Goal: Contribute content

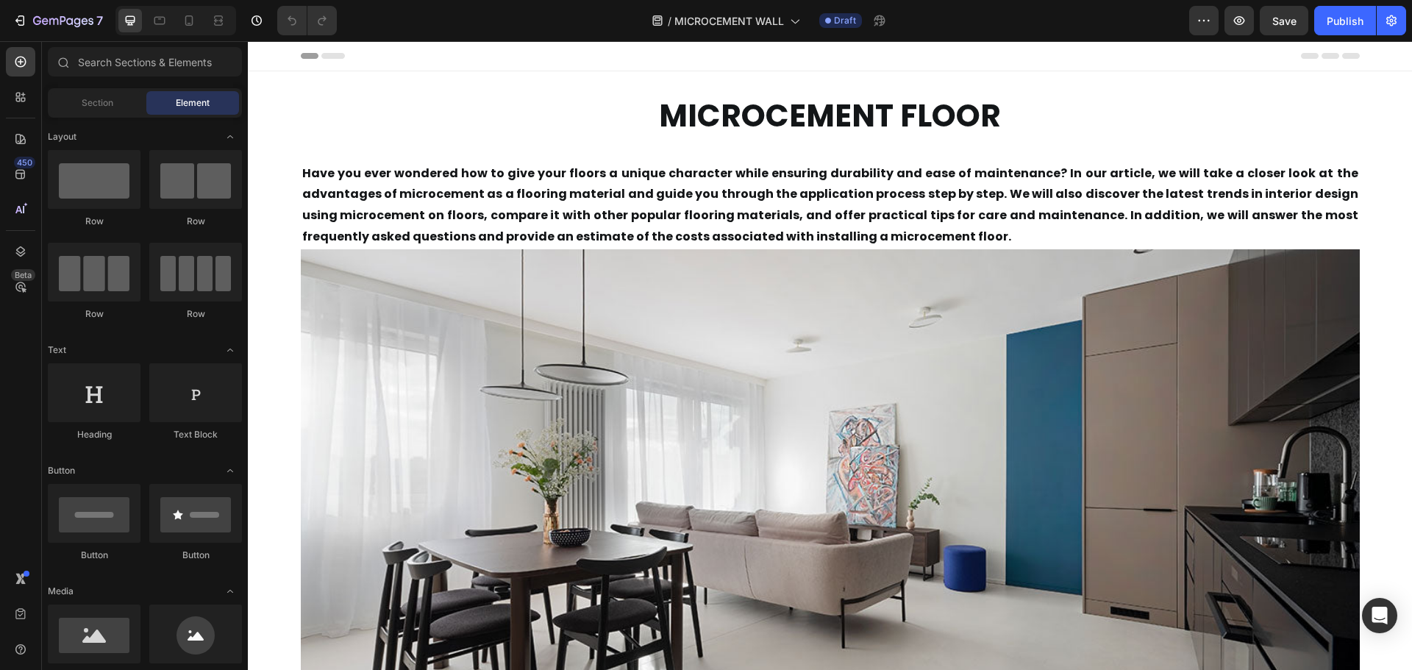
drag, startPoint x: 248, startPoint y: 41, endPoint x: 894, endPoint y: 104, distance: 649.5
click at [894, 104] on strong "MICROCEMENT FLOOR" at bounding box center [830, 115] width 342 height 43
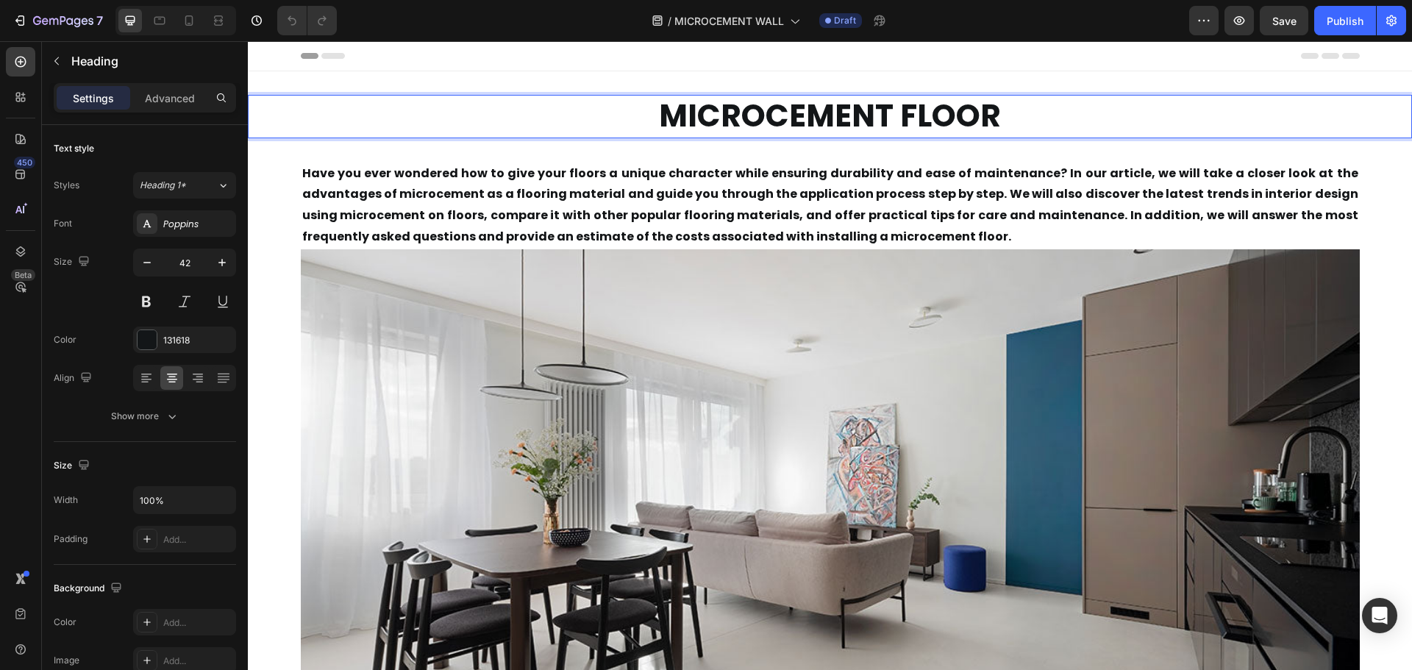
click at [893, 118] on strong "MICROCEMENT FLOOR" at bounding box center [830, 115] width 342 height 43
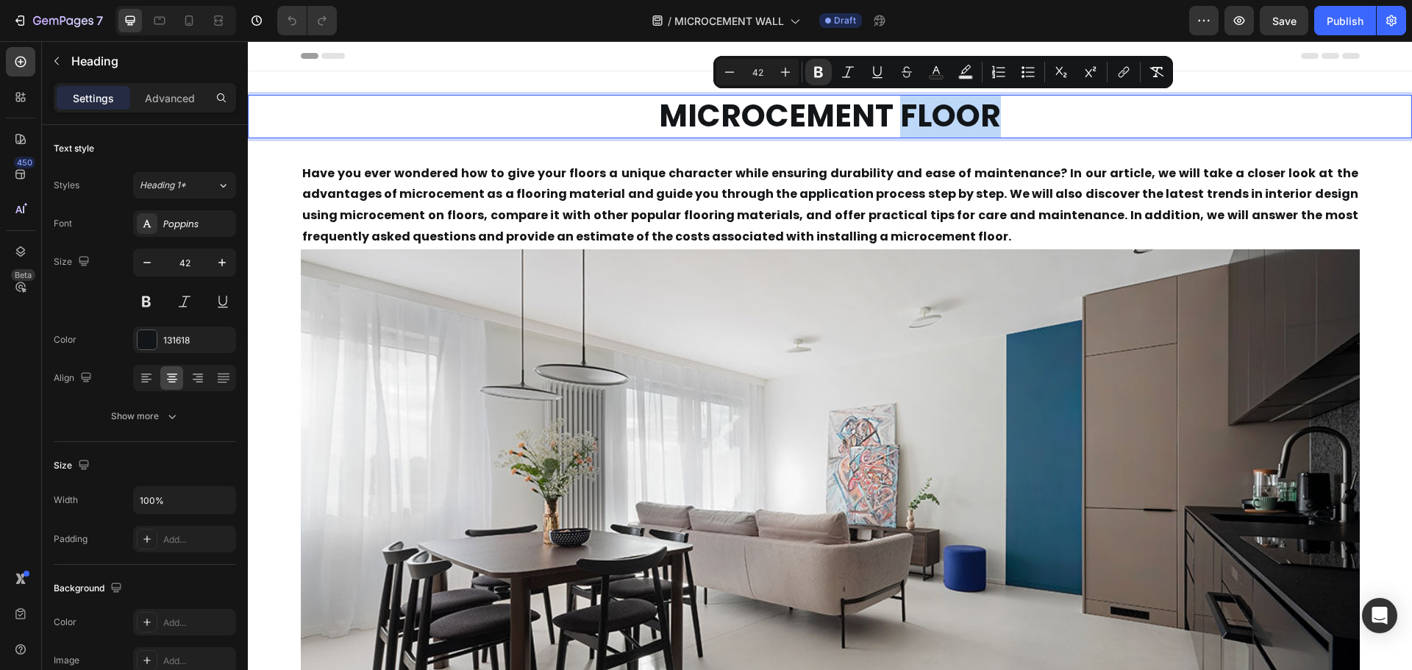
drag, startPoint x: 900, startPoint y: 117, endPoint x: 991, endPoint y: 130, distance: 91.4
click at [991, 130] on strong "MICROCEMENT FLOOR" at bounding box center [830, 115] width 342 height 43
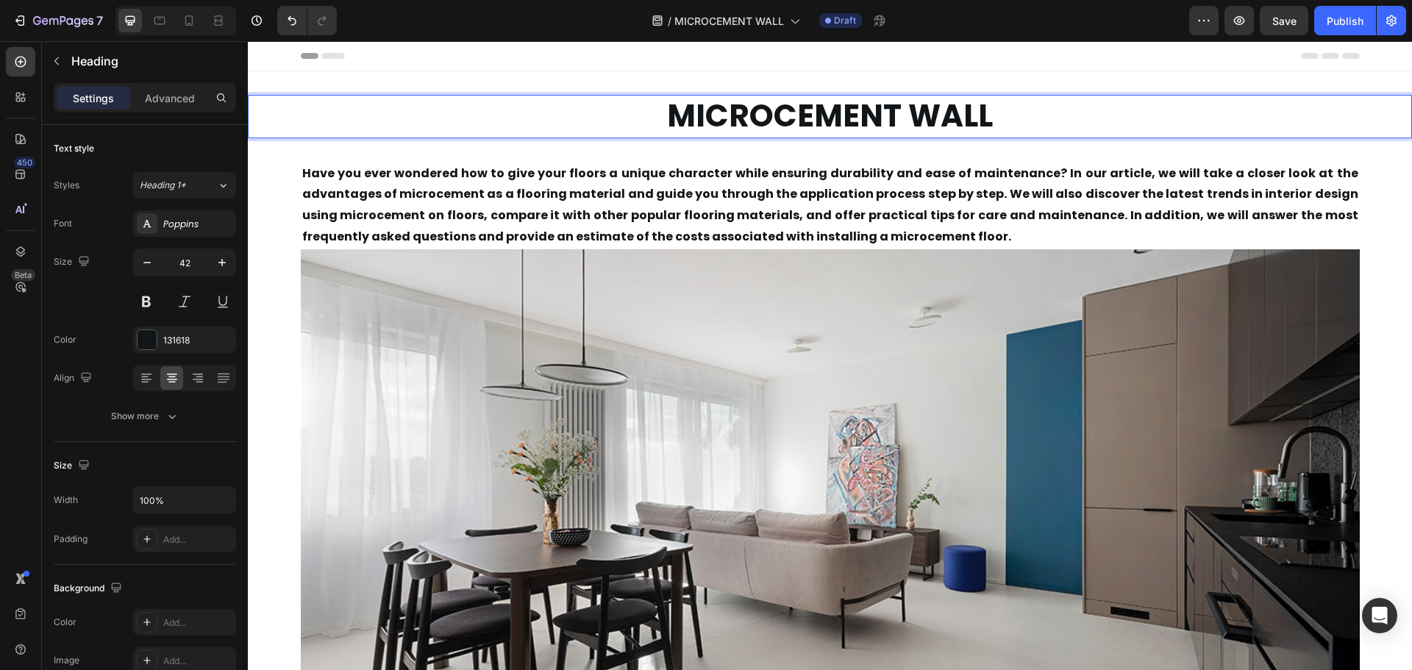
click at [870, 129] on strong "MICROCEMENT WALL" at bounding box center [830, 115] width 326 height 43
click at [610, 224] on p "Have you ever wondered how to give your floors a unique character while ensurin…" at bounding box center [830, 205] width 1056 height 85
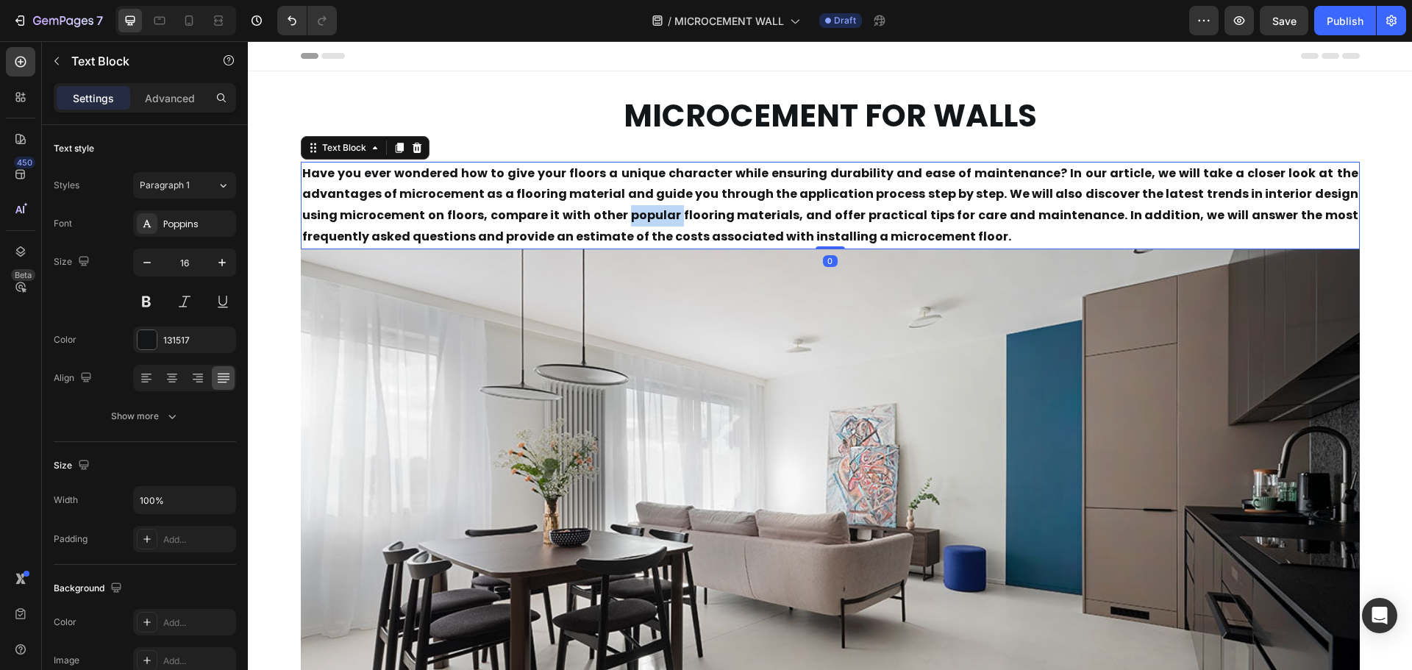
click at [610, 224] on strong "Have you ever wondered how to give your floors a unique character while ensurin…" at bounding box center [830, 205] width 1056 height 80
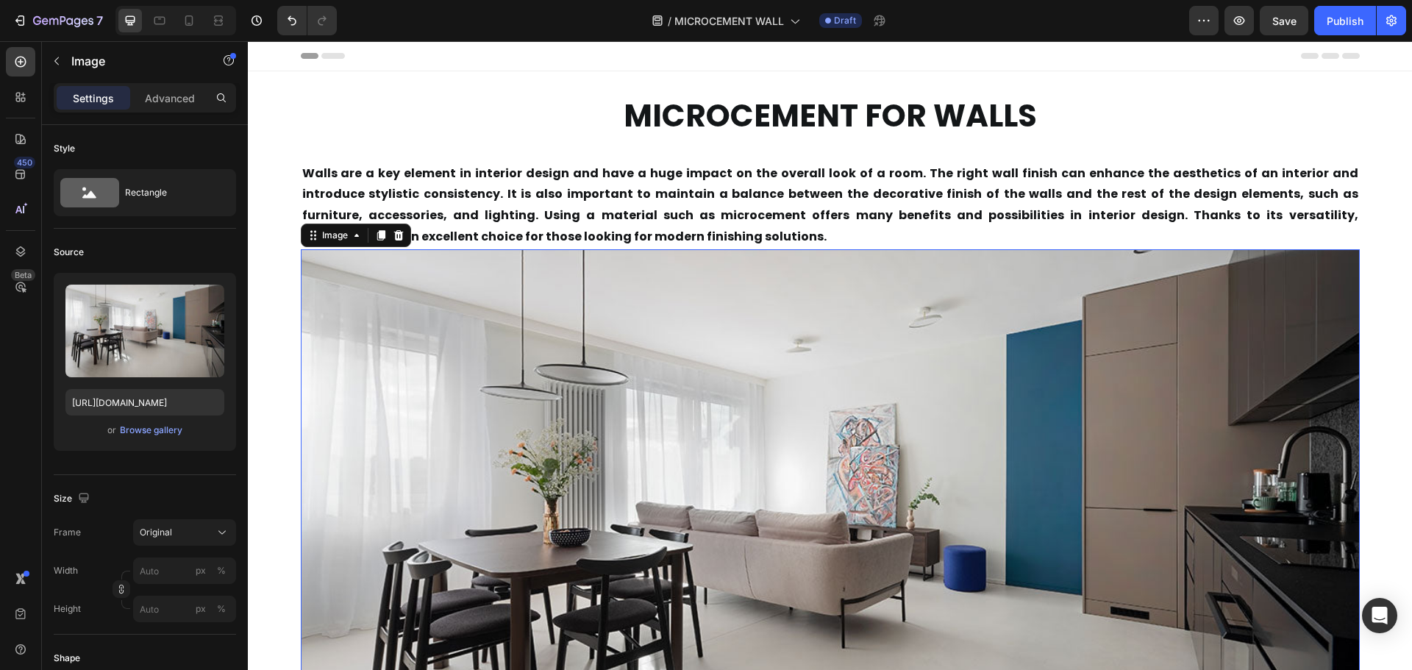
click at [658, 417] on img at bounding box center [830, 540] width 1059 height 582
click at [128, 425] on div "Browse gallery" at bounding box center [151, 430] width 63 height 13
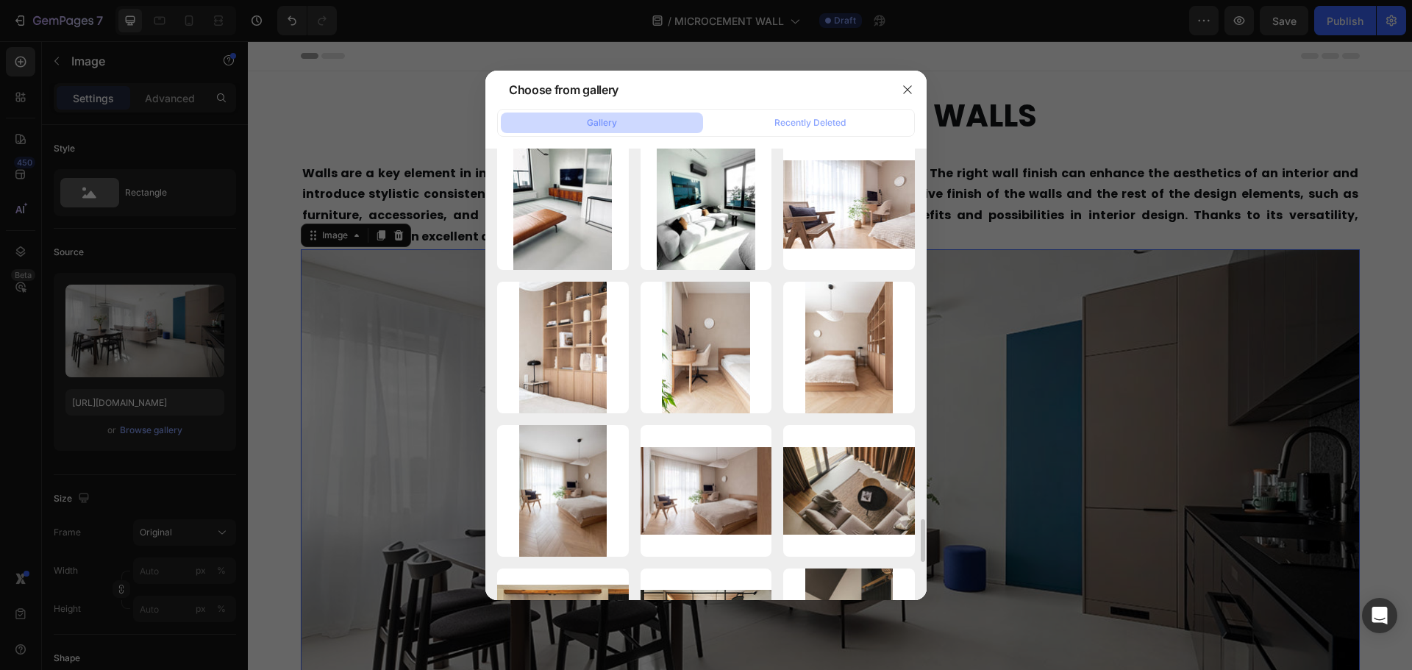
scroll to position [4034, 0]
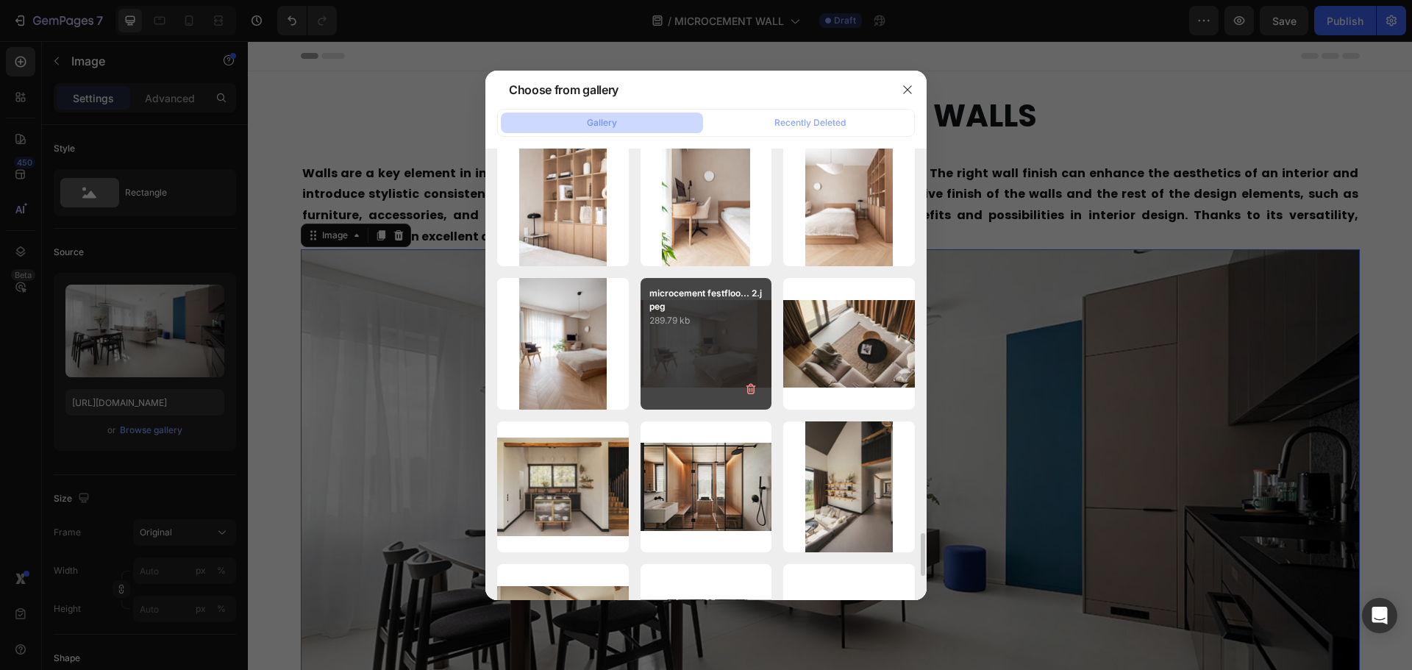
click at [685, 337] on div "microcement festfloo... 2.jpeg 289.79 kb" at bounding box center [707, 344] width 132 height 132
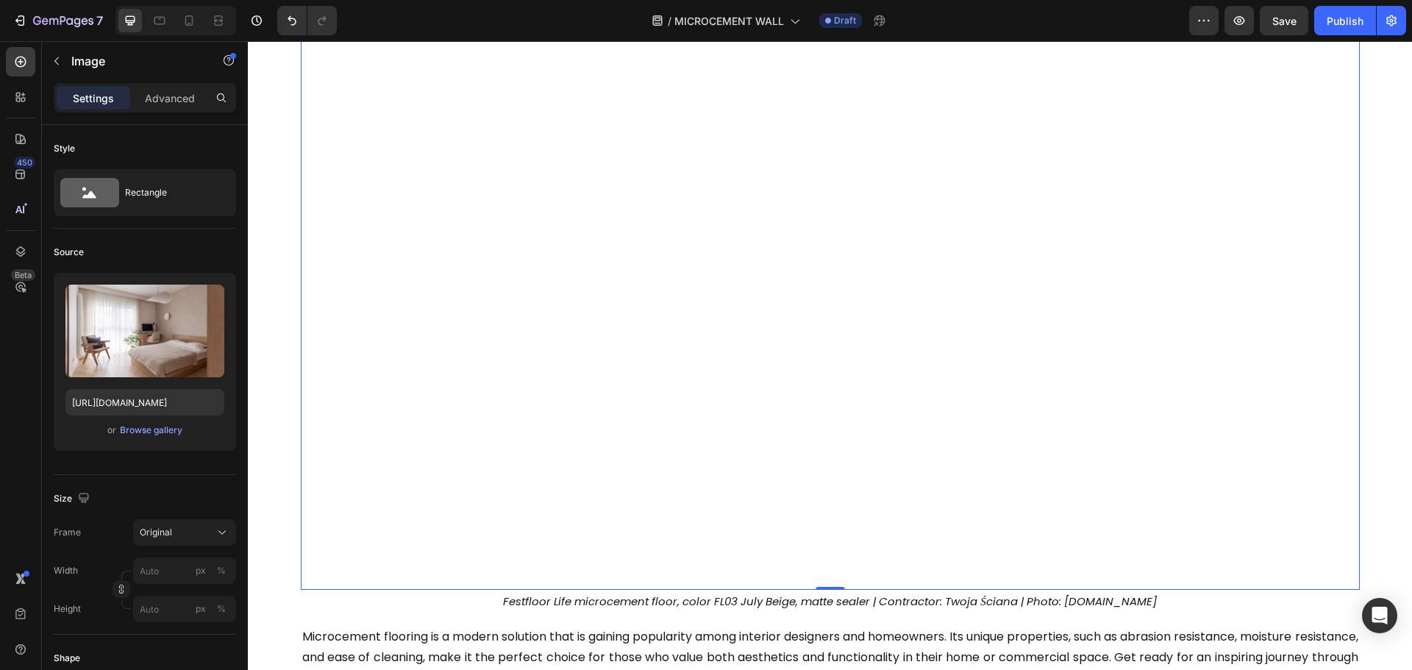
scroll to position [368, 0]
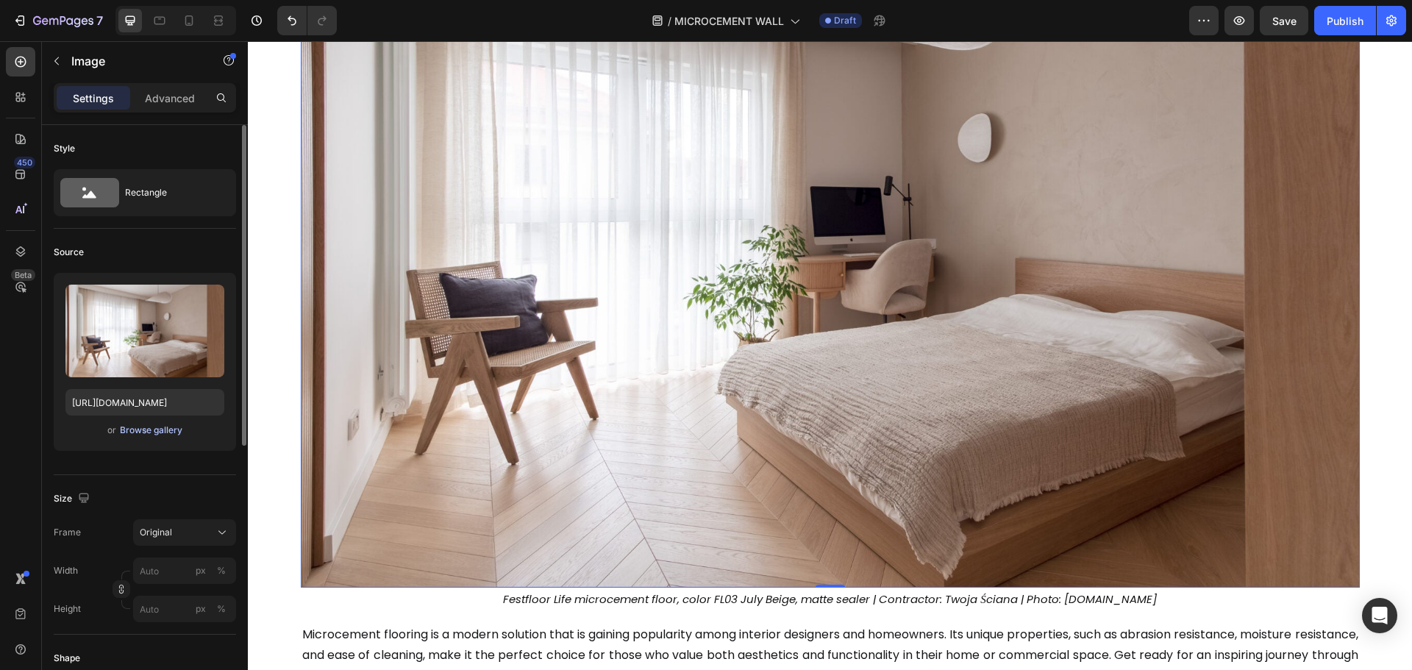
click at [120, 430] on div "Browse gallery" at bounding box center [151, 430] width 63 height 13
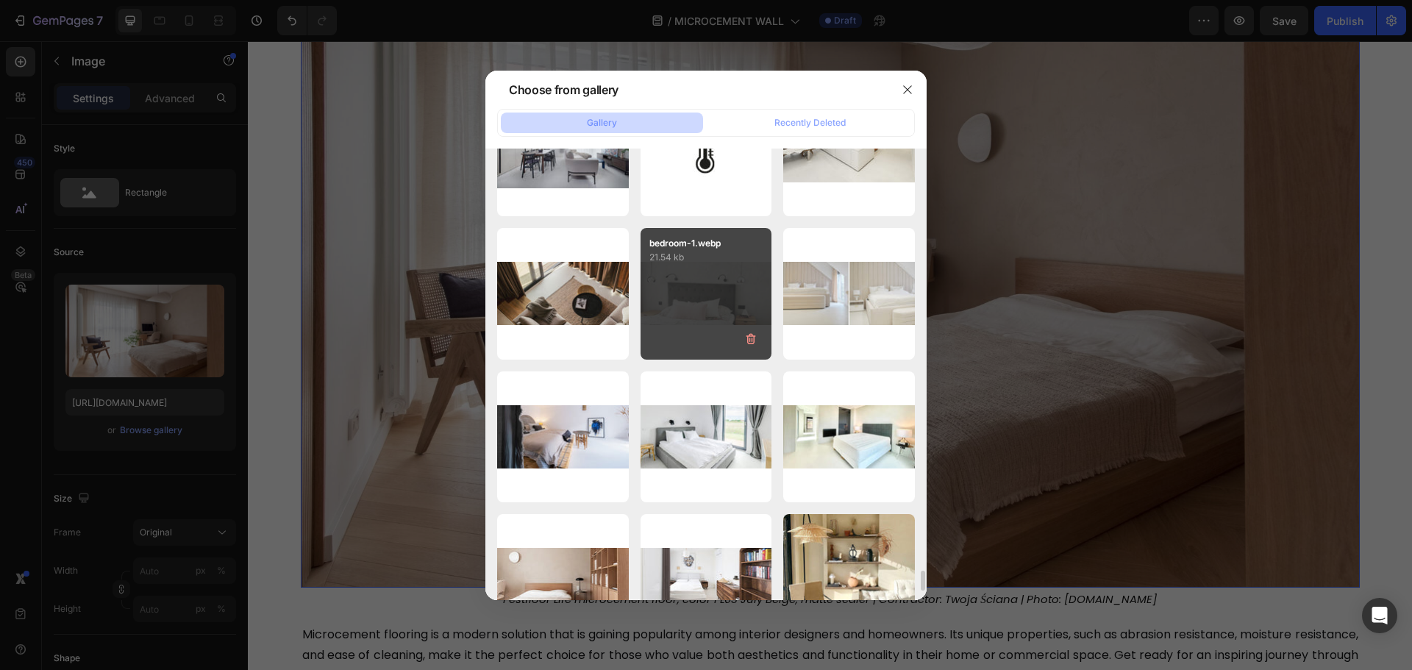
scroll to position [9529, 0]
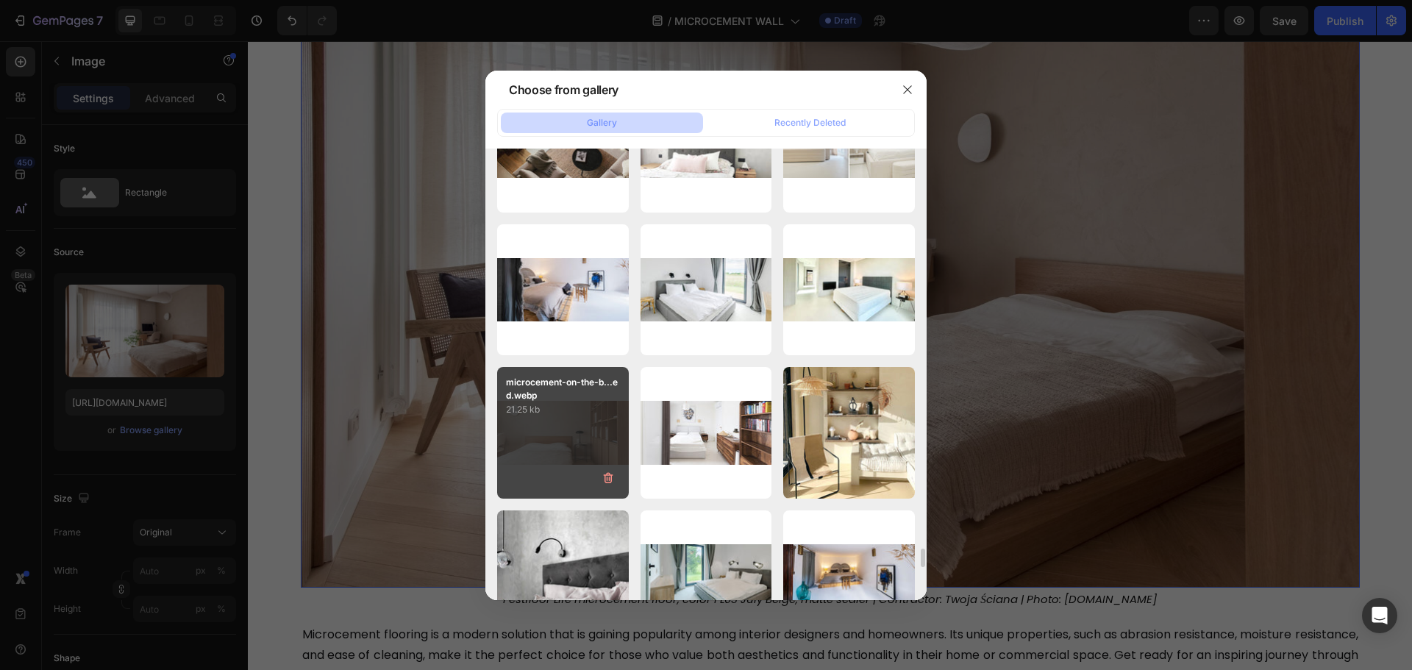
click at [527, 440] on div "microcement-on-the-b...ed.webp 21.25 kb" at bounding box center [563, 433] width 132 height 132
type input "[URL][DOMAIN_NAME]"
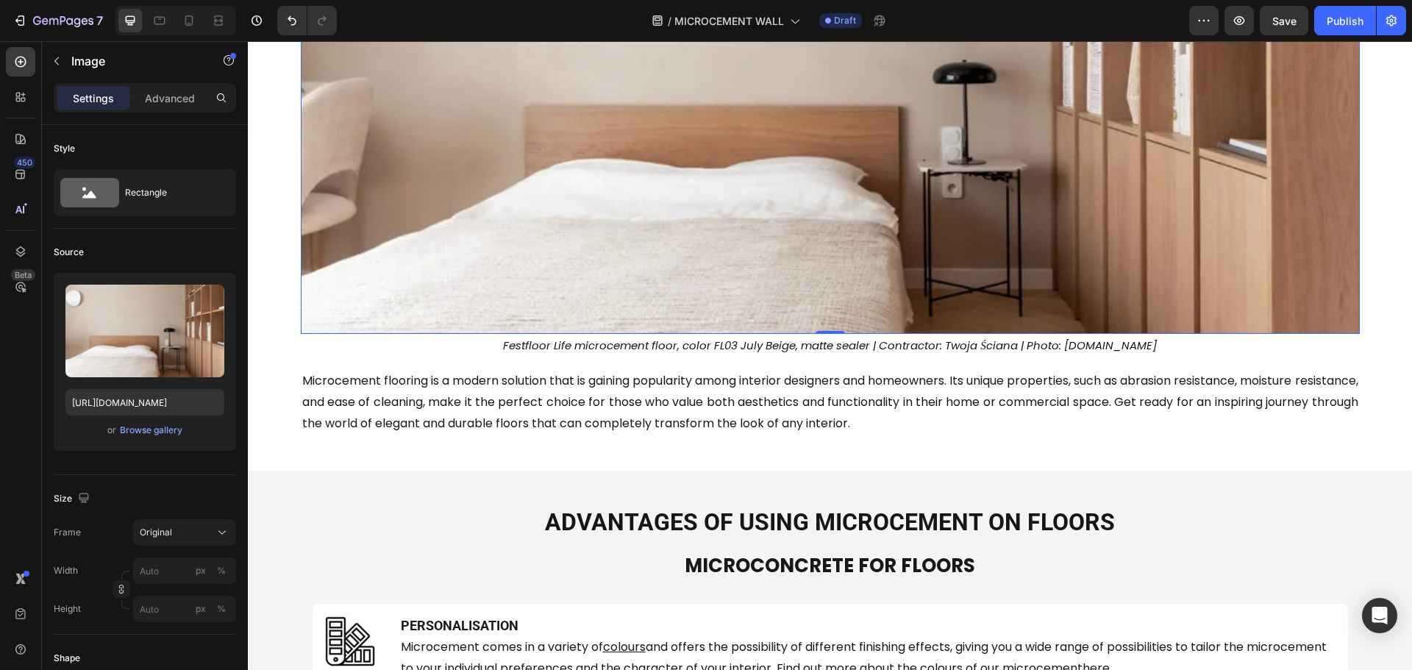
scroll to position [441, 0]
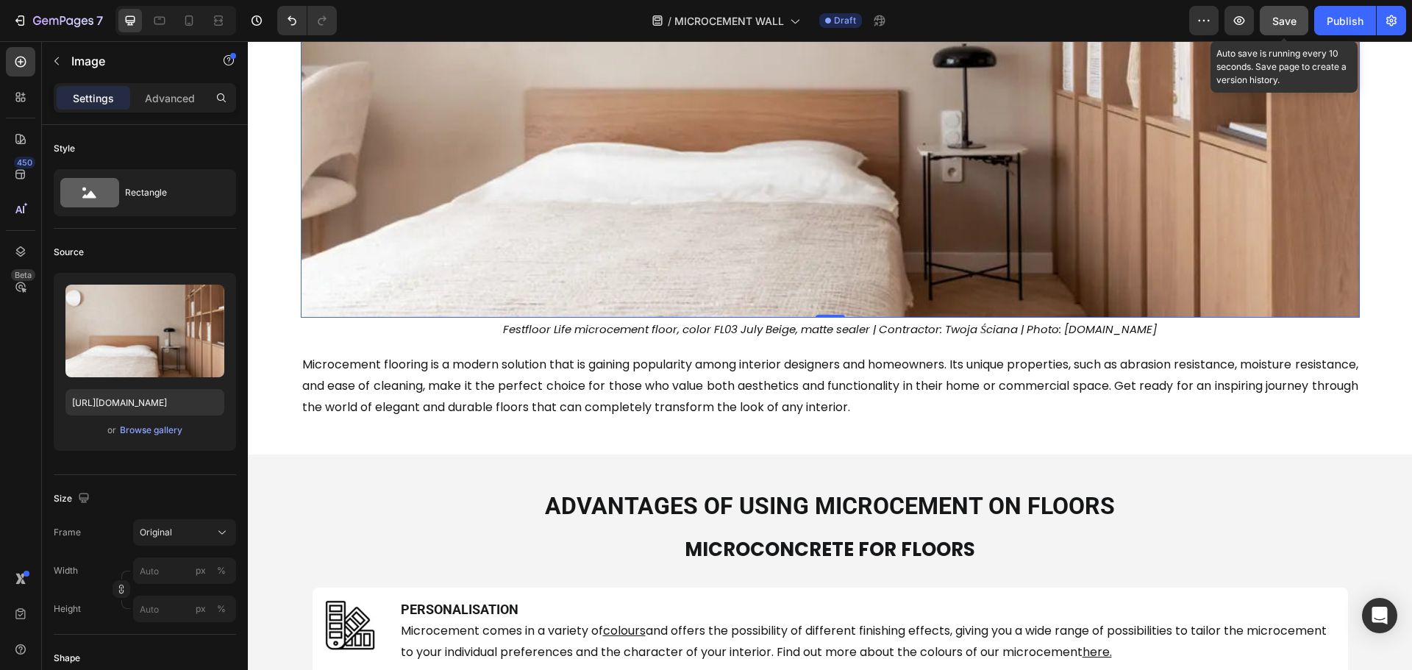
click at [1289, 19] on span "Save" at bounding box center [1284, 21] width 24 height 13
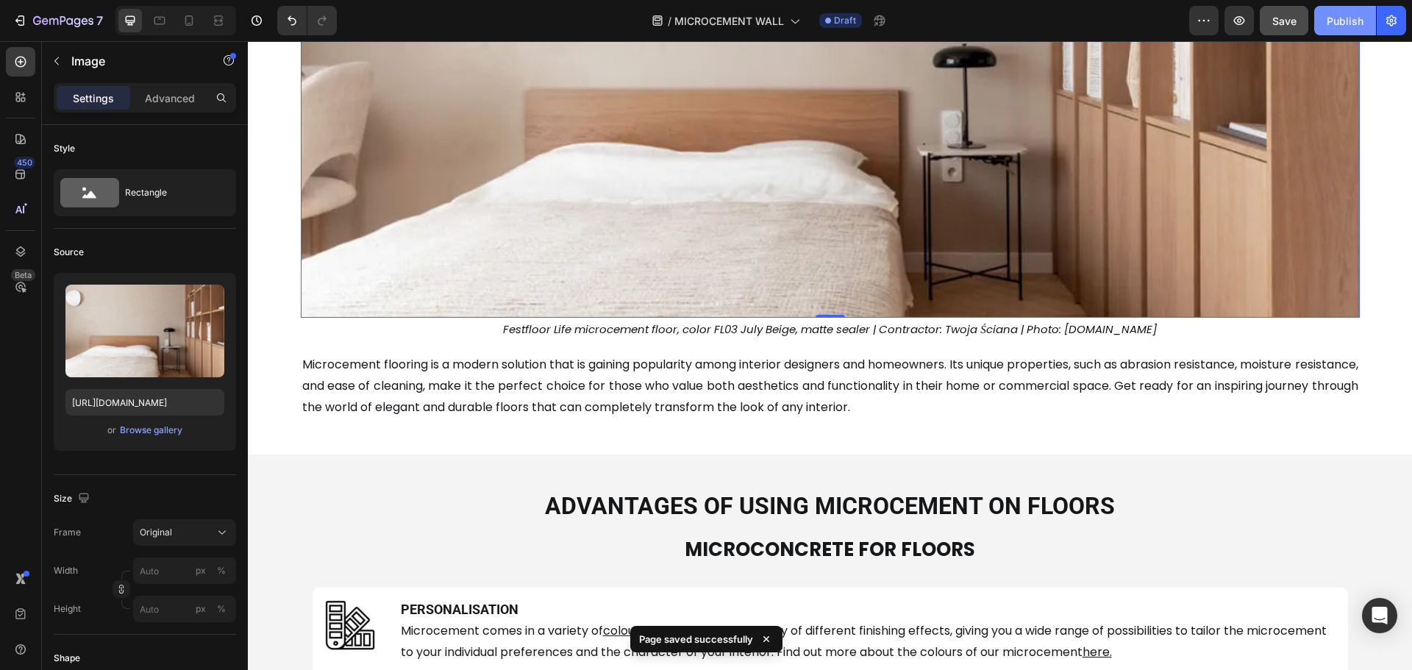
click at [1350, 16] on div "Publish" at bounding box center [1345, 20] width 37 height 15
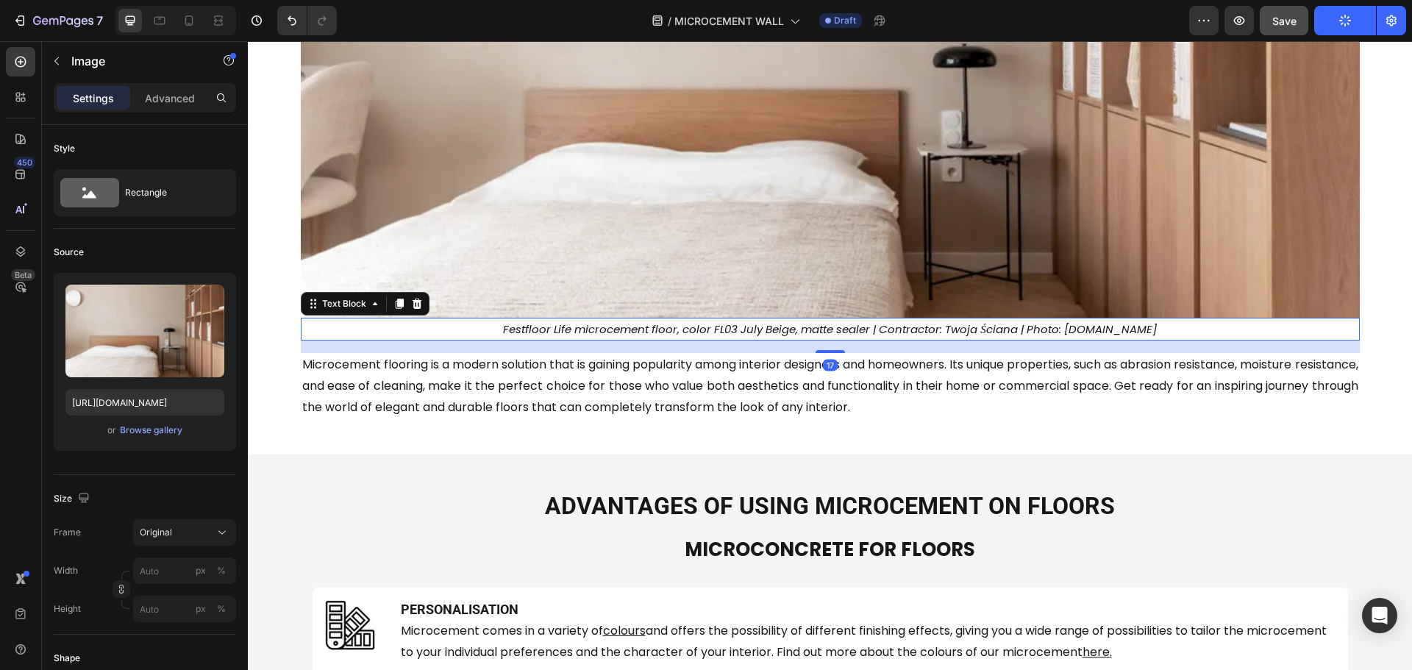
click at [777, 327] on p "Festfloor Life microcement floor, color FL03 July Beige, matte sealer | Contrac…" at bounding box center [830, 329] width 1056 height 20
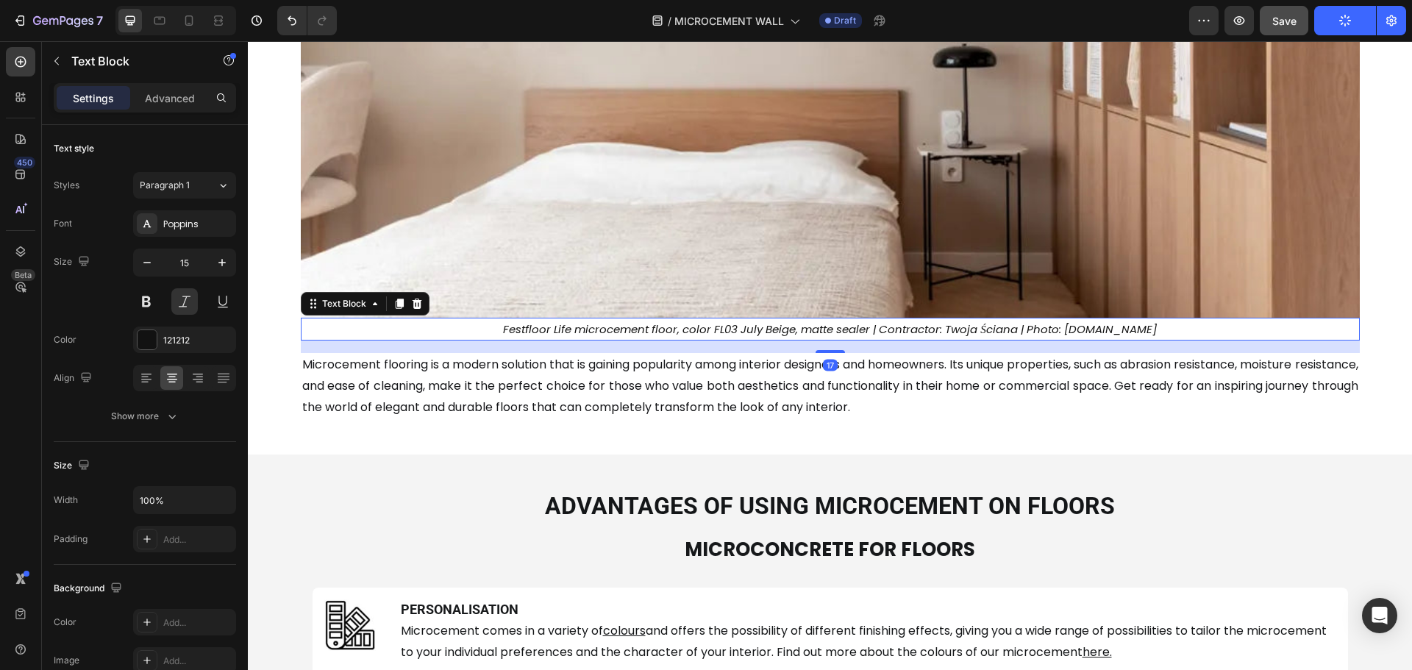
click at [777, 327] on p "Festfloor Life microcement floor, color FL03 July Beige, matte sealer | Contrac…" at bounding box center [830, 329] width 1056 height 20
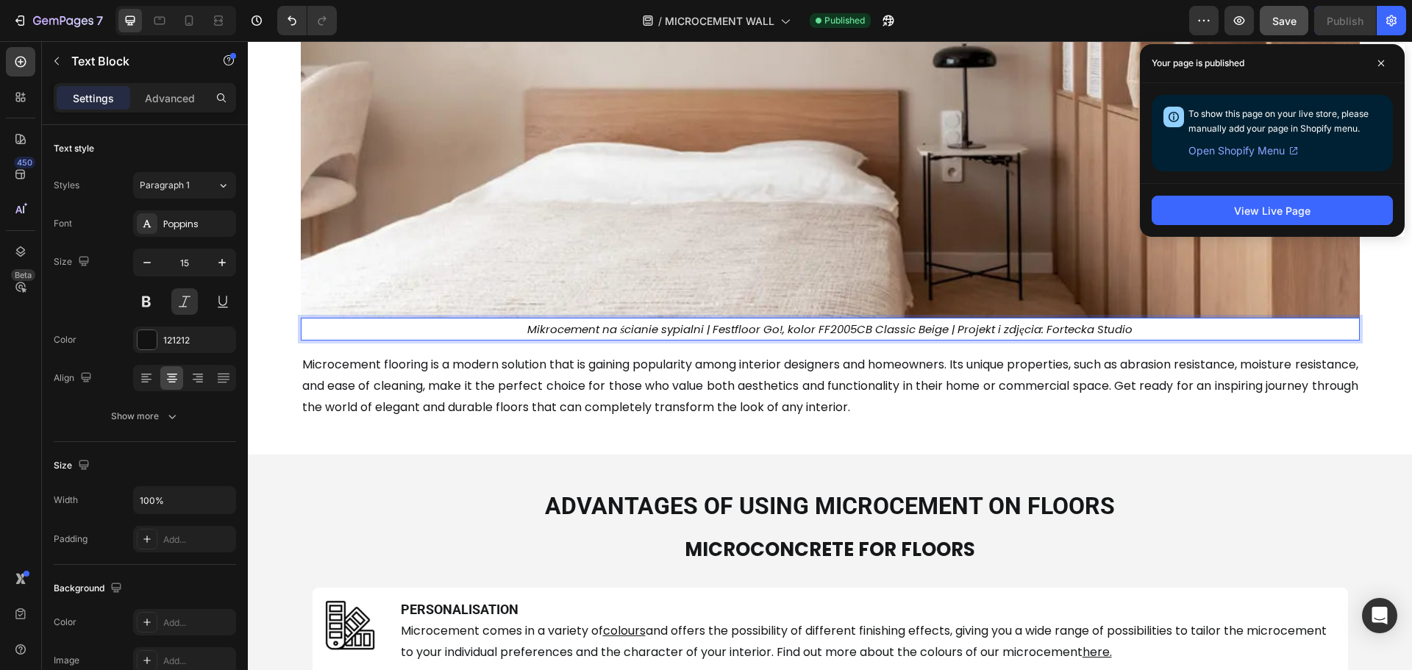
click at [850, 331] on p "Mikrocement na ścianie sypialni | Festfloor Go!, kolor FF2005CB Classic Beige |…" at bounding box center [830, 329] width 1056 height 20
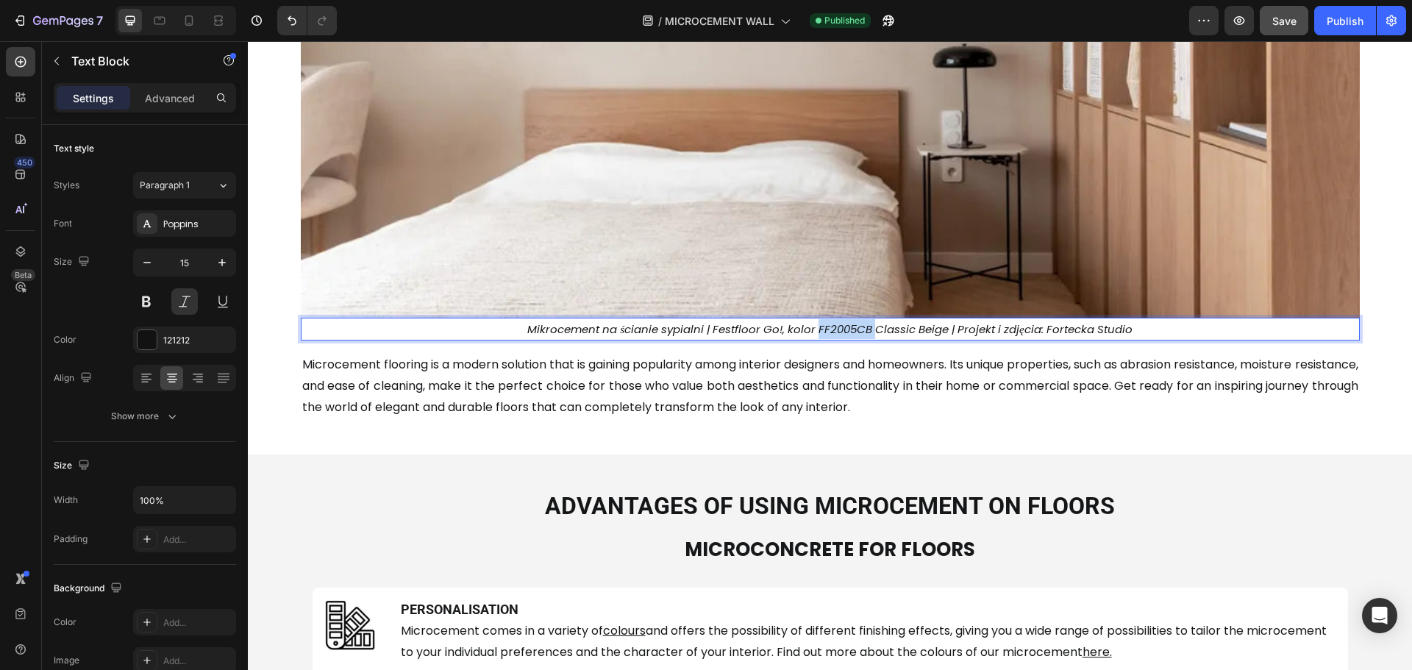
click at [850, 331] on p "Mikrocement na ścianie sypialni | Festfloor Go!, kolor FF2005CB Classic Beige |…" at bounding box center [830, 329] width 1056 height 20
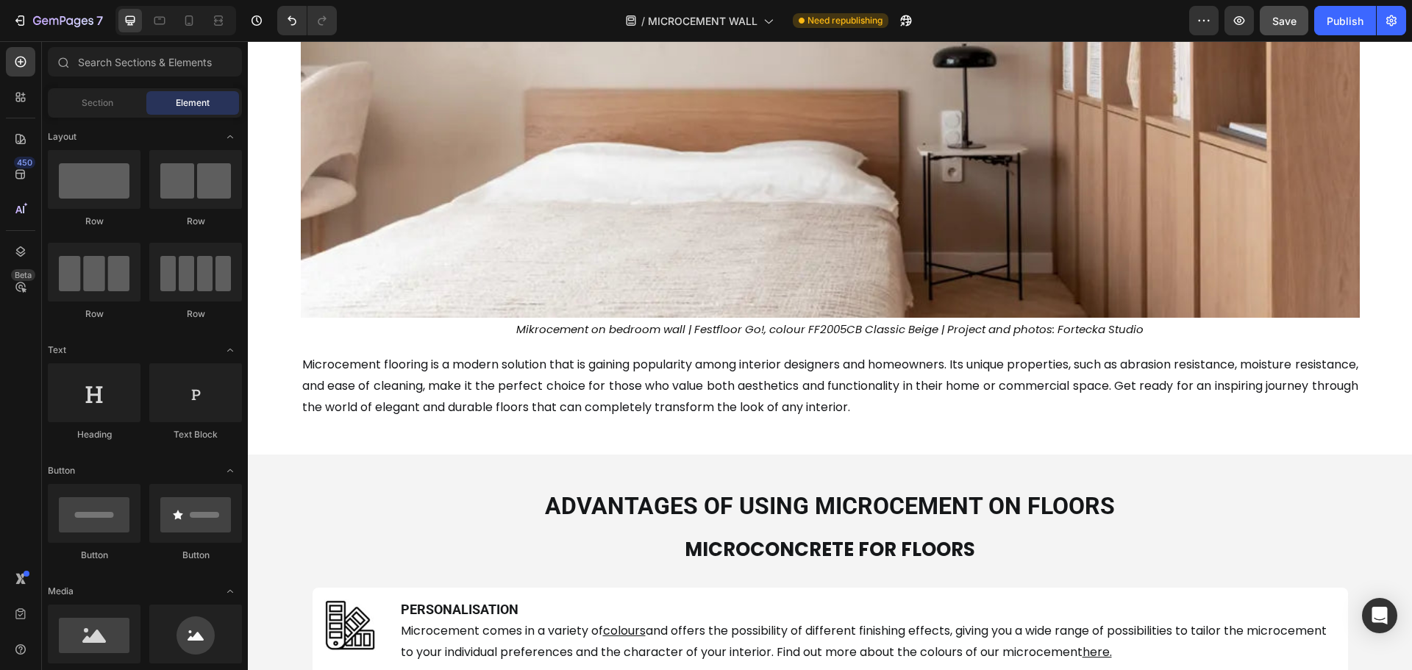
click at [1371, 211] on section "Walls are a key element in interior design and have a huge impact on the overal…" at bounding box center [830, 88] width 1118 height 735
click at [1263, 25] on button "Save" at bounding box center [1284, 20] width 49 height 29
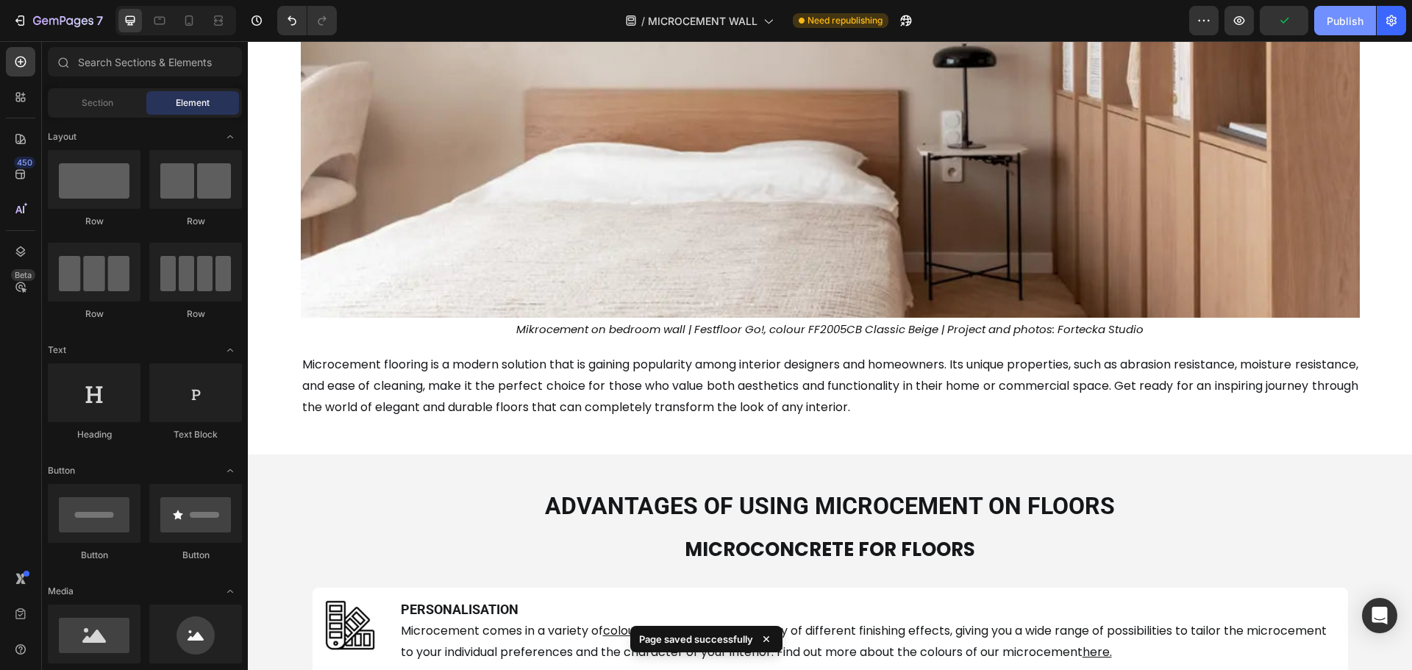
click at [1340, 28] on div "Publish" at bounding box center [1345, 20] width 37 height 15
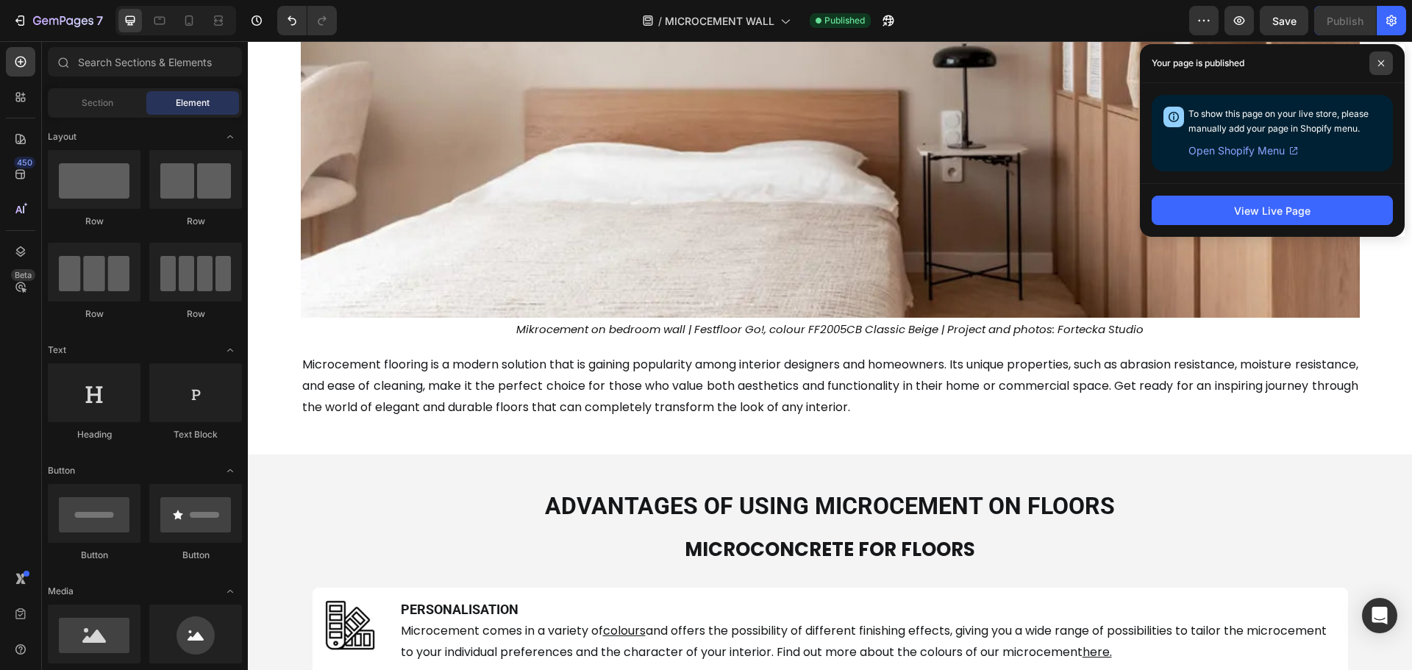
click at [1382, 65] on icon at bounding box center [1381, 63] width 7 height 7
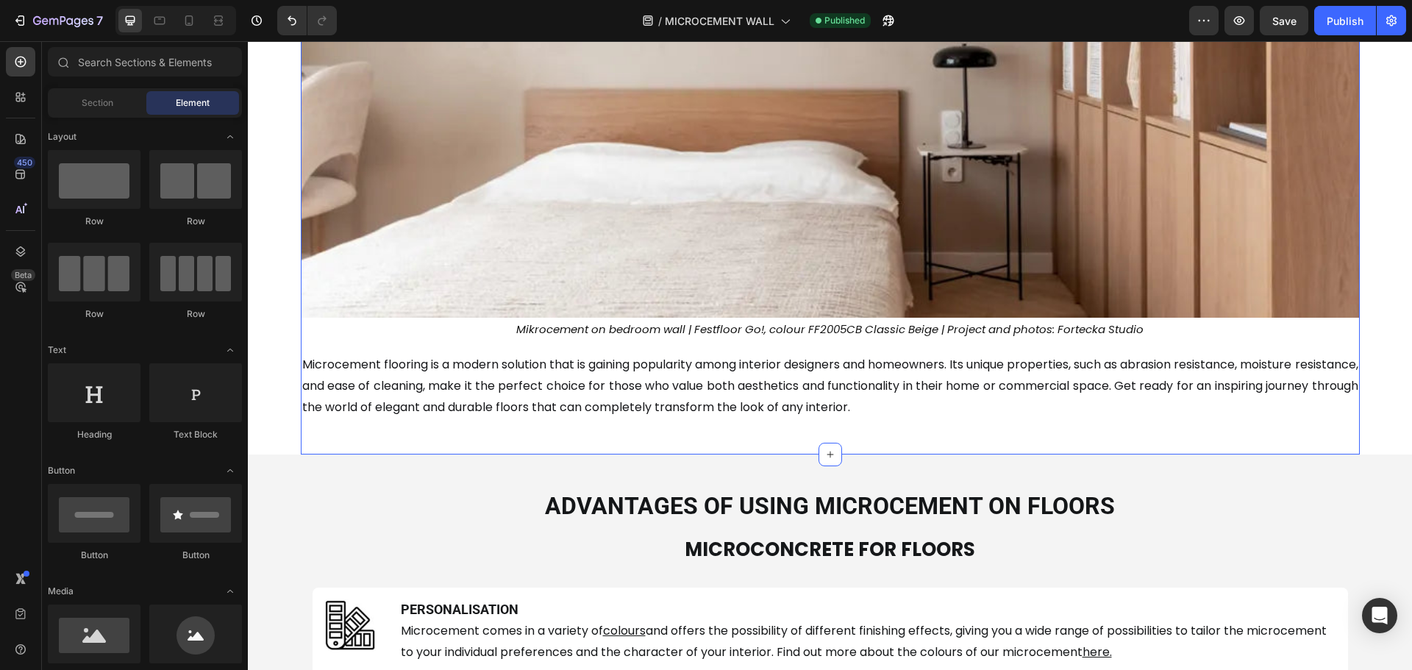
click at [819, 431] on div "Walls are a key element in interior design and have a huge impact on the overal…" at bounding box center [830, 88] width 1059 height 735
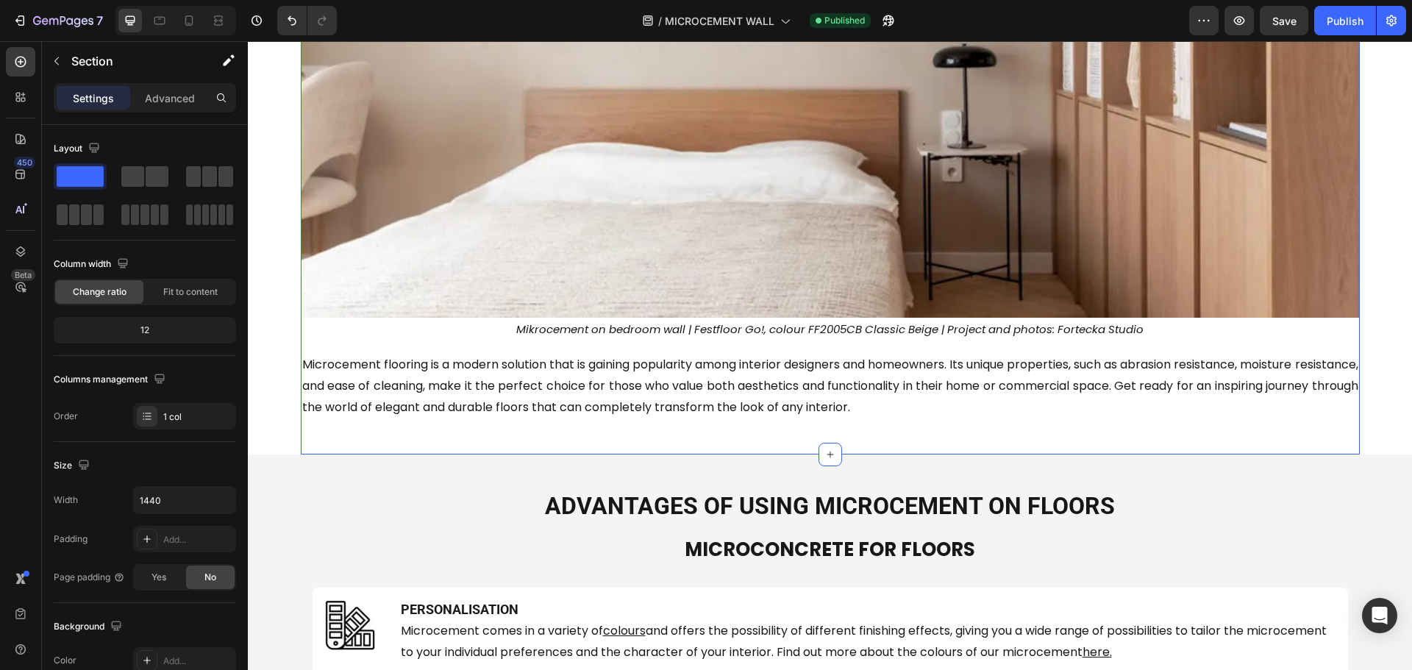
click at [819, 431] on div "Walls are a key element in interior design and have a huge impact on the overal…" at bounding box center [830, 88] width 1059 height 735
click at [797, 453] on div "Walls are a key element in interior design and have a huge impact on the overal…" at bounding box center [830, 88] width 1059 height 735
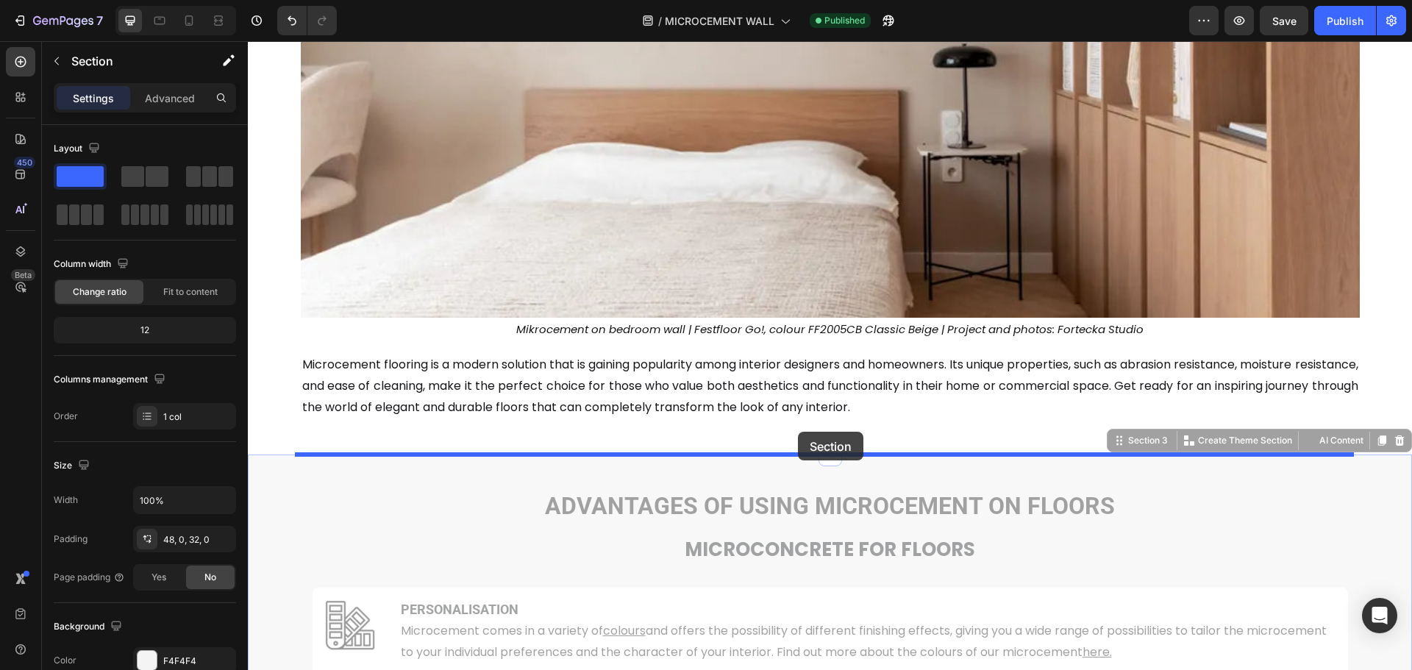
drag, startPoint x: 799, startPoint y: 455, endPoint x: 798, endPoint y: 432, distance: 22.8
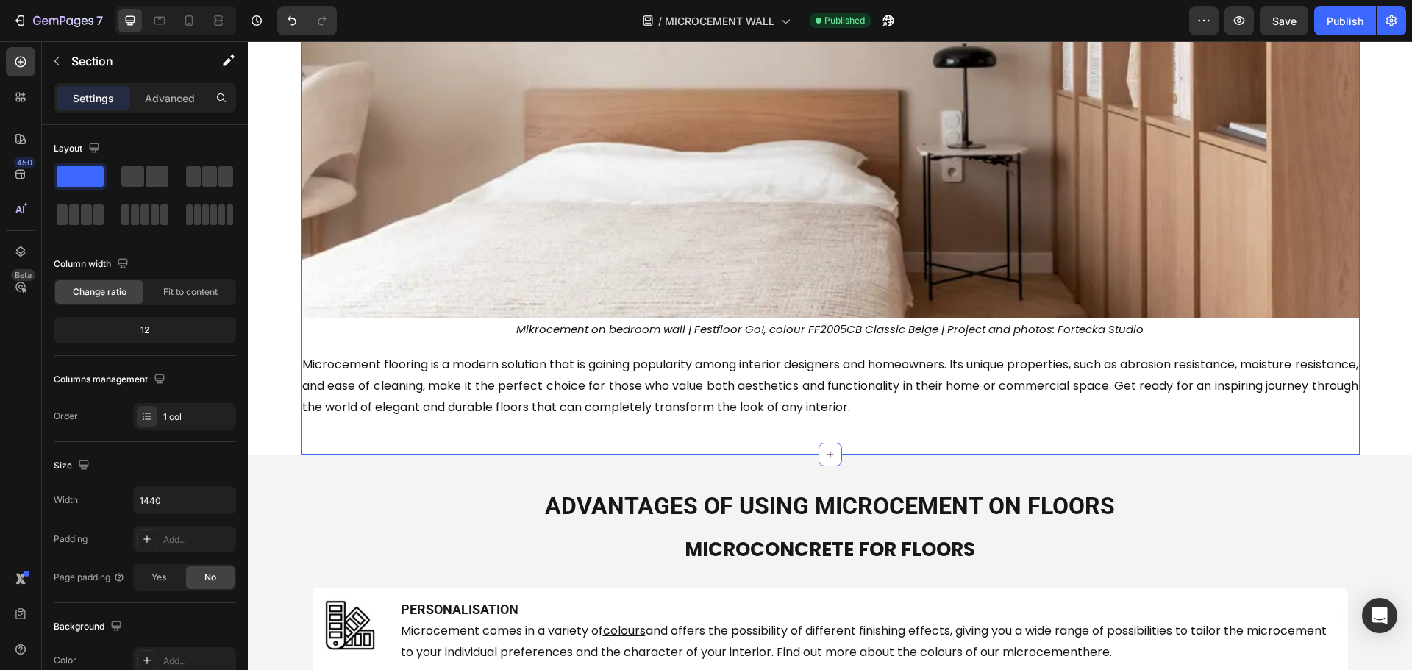
click at [798, 432] on div "Walls are a key element in interior design and have a huge impact on the overal…" at bounding box center [830, 88] width 1059 height 735
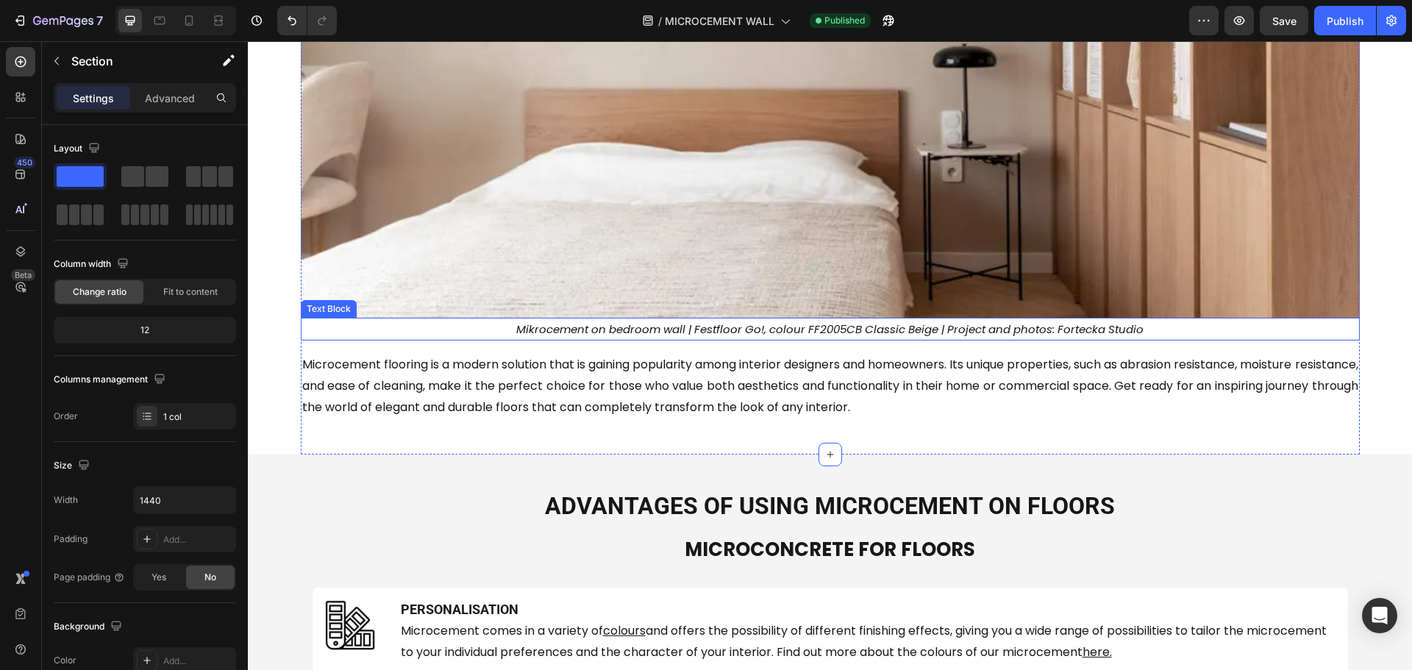
click at [795, 330] on p "Mikrocement on bedroom wall | Festfloor Go!, colour FF2005CB Classic Beige | Pr…" at bounding box center [830, 329] width 1056 height 20
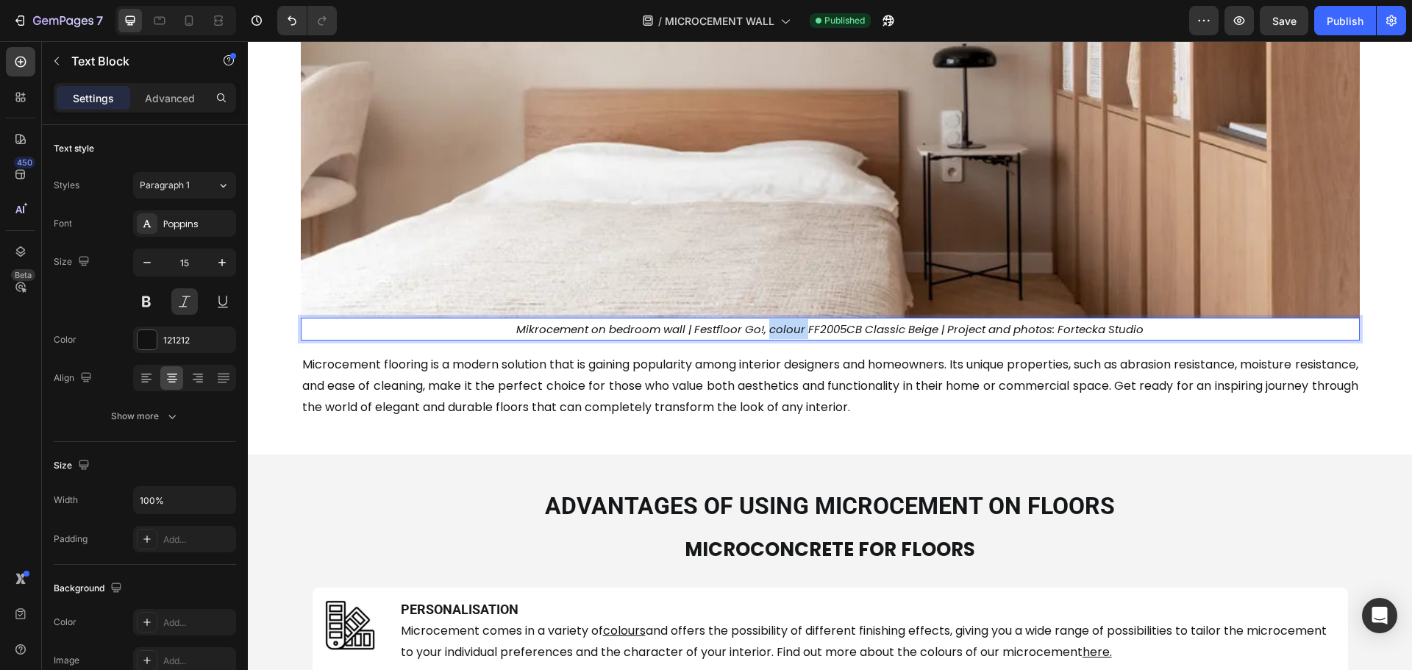
click at [795, 330] on p "Mikrocement on bedroom wall | Festfloor Go!, colour FF2005CB Classic Beige | Pr…" at bounding box center [830, 329] width 1056 height 20
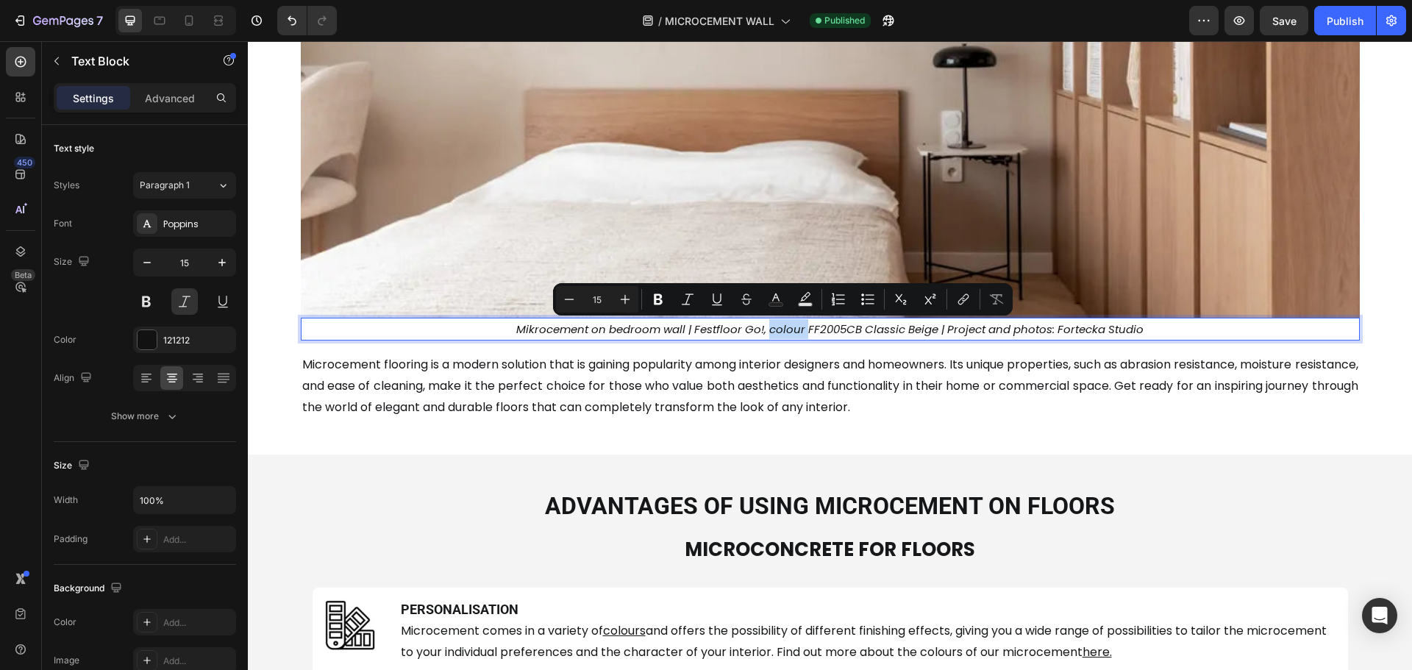
click at [795, 330] on p "Mikrocement on bedroom wall | Festfloor Go!, colour FF2005CB Classic Beige | Pr…" at bounding box center [830, 329] width 1056 height 20
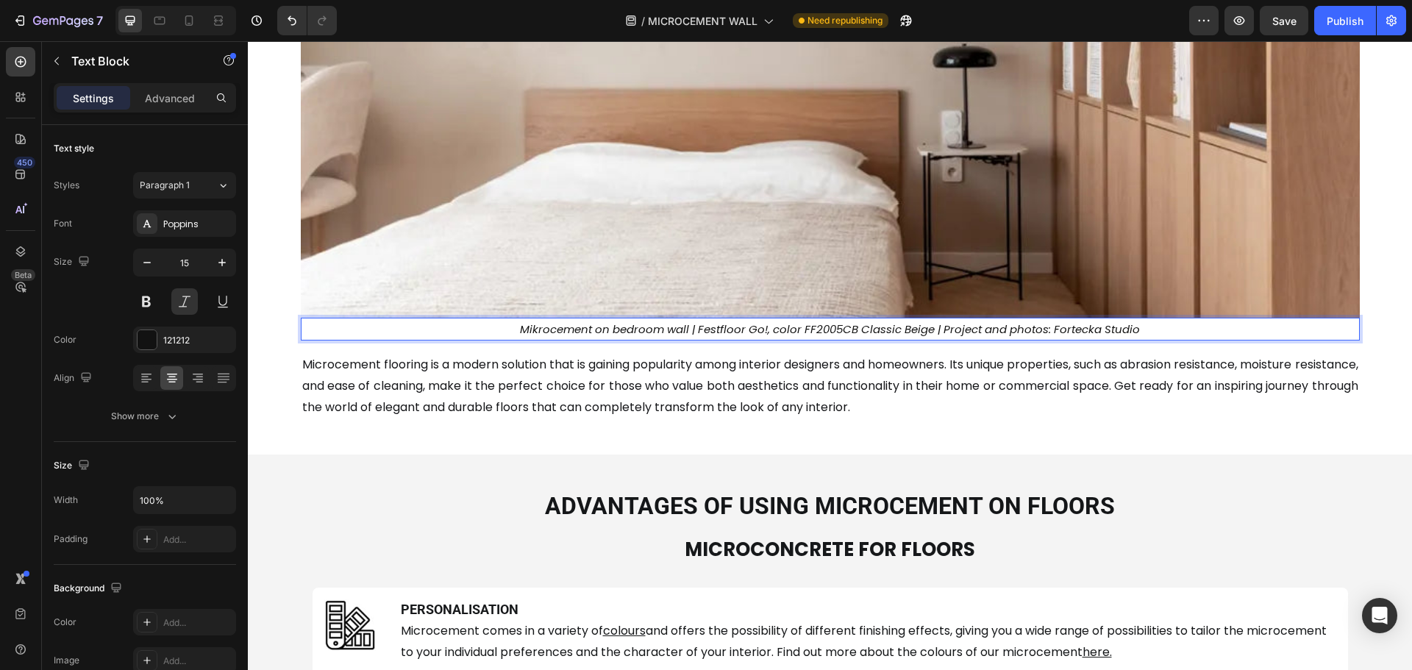
click at [935, 331] on p "Mikrocement on bedroom wall | Festfloor Go!, color FF2005CB Classic Beige | Pro…" at bounding box center [830, 329] width 1056 height 20
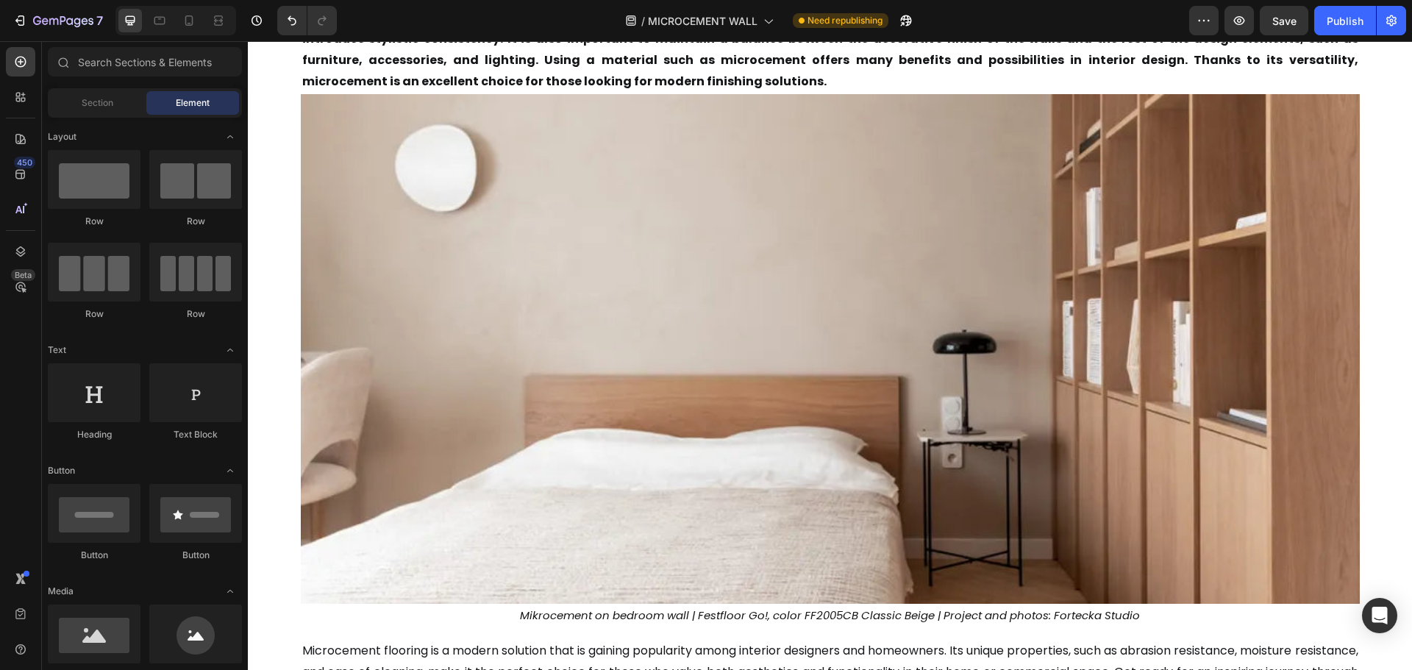
scroll to position [164, 0]
